Goal: Navigation & Orientation: Find specific page/section

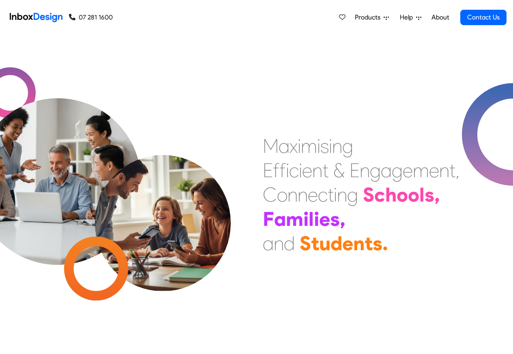
click at [270, 19] on div "Products Mobile APP Pricing Free Webinars & Training Browse all Features Login …" at bounding box center [310, 17] width 394 height 35
click at [378, 18] on span "Products" at bounding box center [369, 18] width 29 height 10
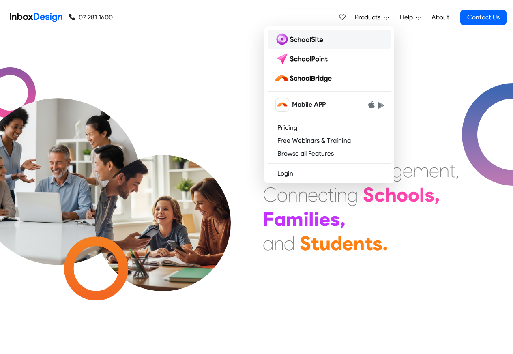
click at [303, 44] on img at bounding box center [300, 39] width 52 height 13
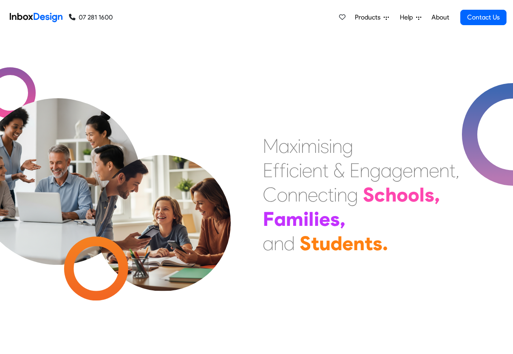
click at [380, 18] on span "Products" at bounding box center [369, 18] width 29 height 10
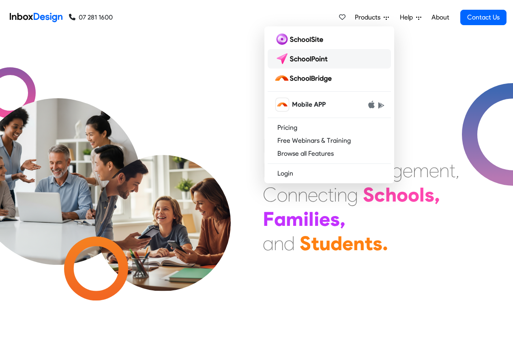
click at [302, 59] on img at bounding box center [302, 58] width 57 height 13
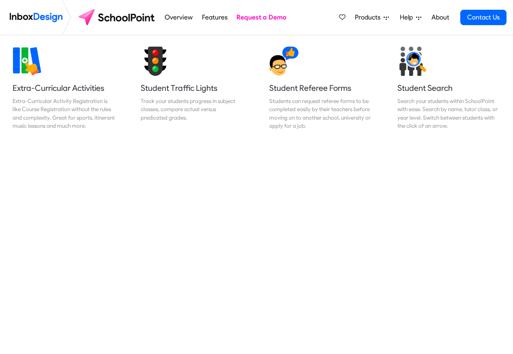
scroll to position [584, 0]
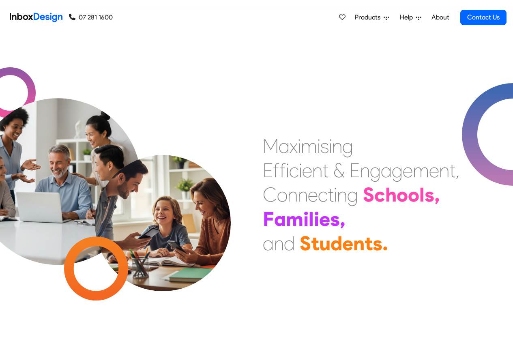
click at [384, 18] on icon at bounding box center [386, 17] width 5 height 5
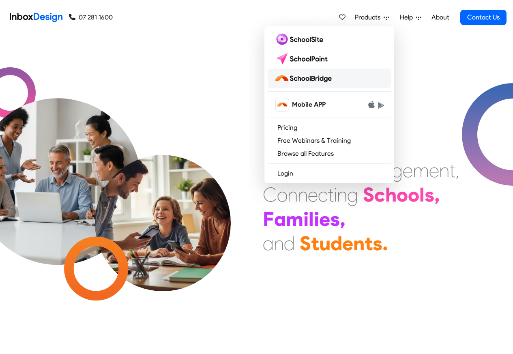
click at [305, 78] on img at bounding box center [304, 78] width 61 height 13
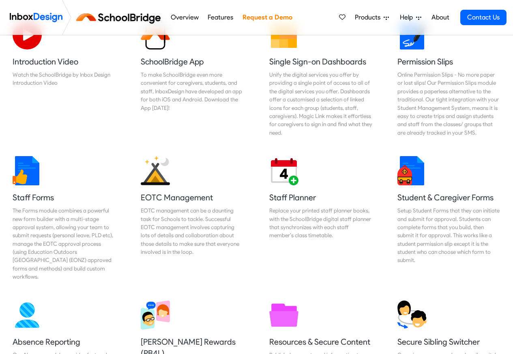
scroll to position [292, 0]
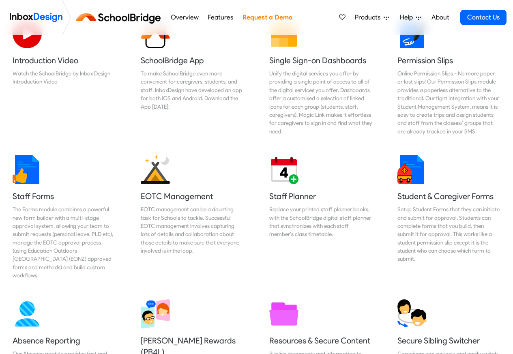
click at [417, 18] on icon at bounding box center [418, 17] width 5 height 5
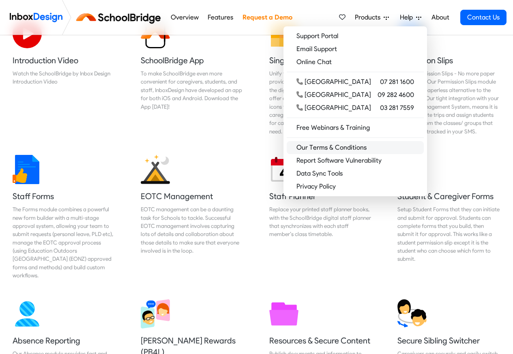
click at [359, 142] on link "Our Terms & Conditions" at bounding box center [355, 147] width 137 height 13
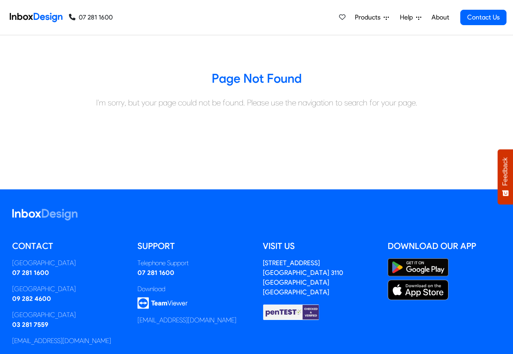
scroll to position [90, 0]
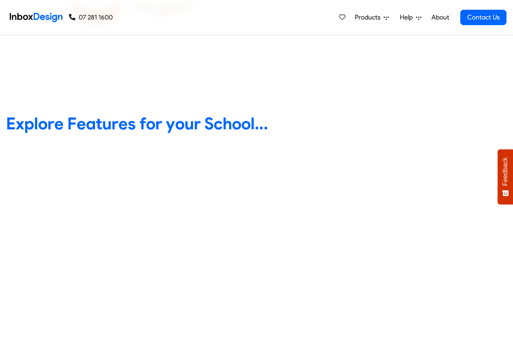
scroll to position [292, 0]
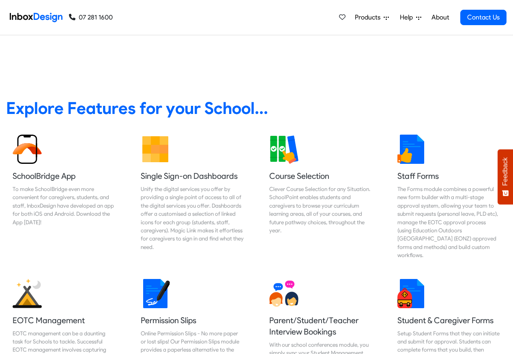
click at [424, 19] on link "Help" at bounding box center [411, 17] width 28 height 16
